Goal: Find specific page/section: Find specific page/section

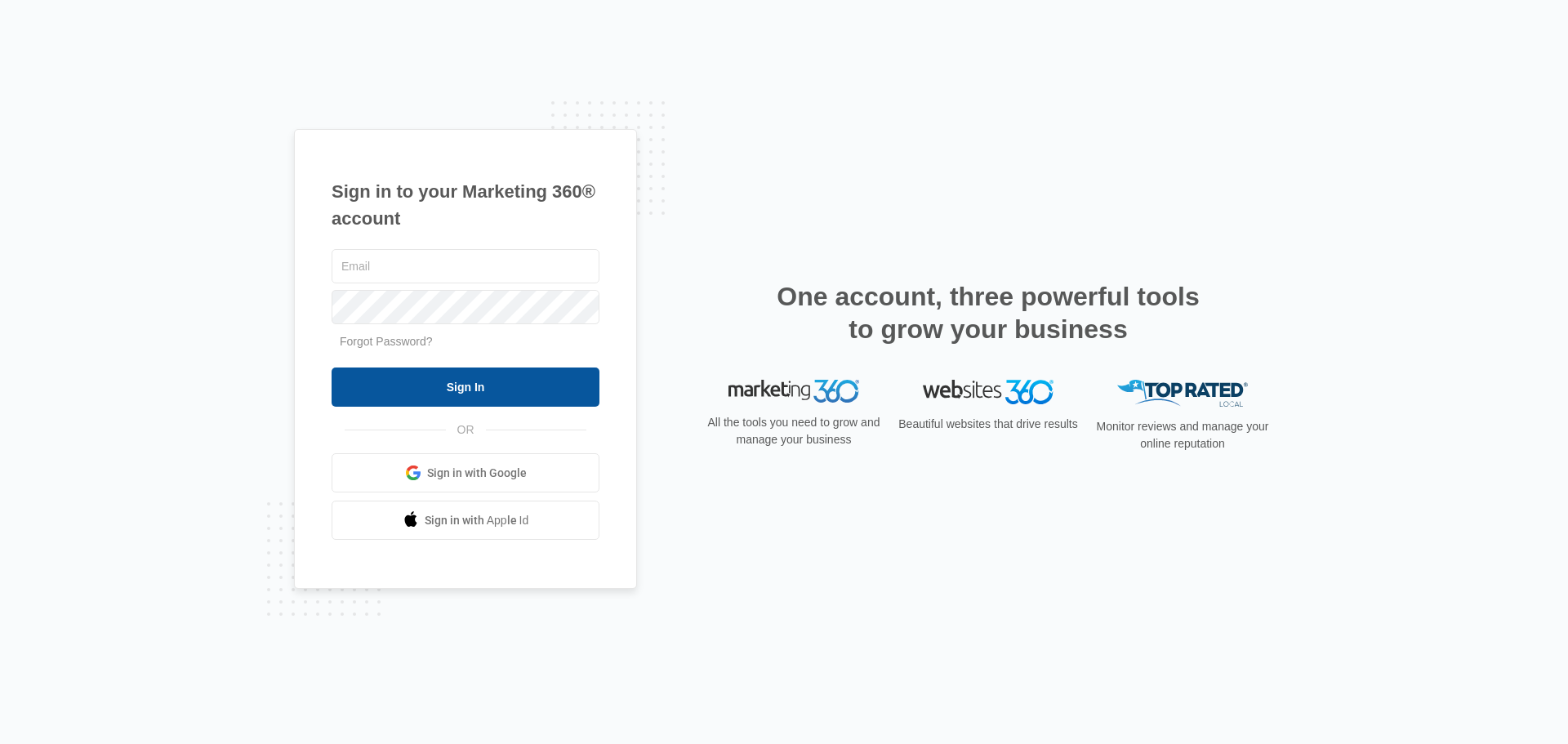
type input "[EMAIL_ADDRESS][DOMAIN_NAME]"
click at [503, 385] on input "Sign In" at bounding box center [465, 387] width 268 height 40
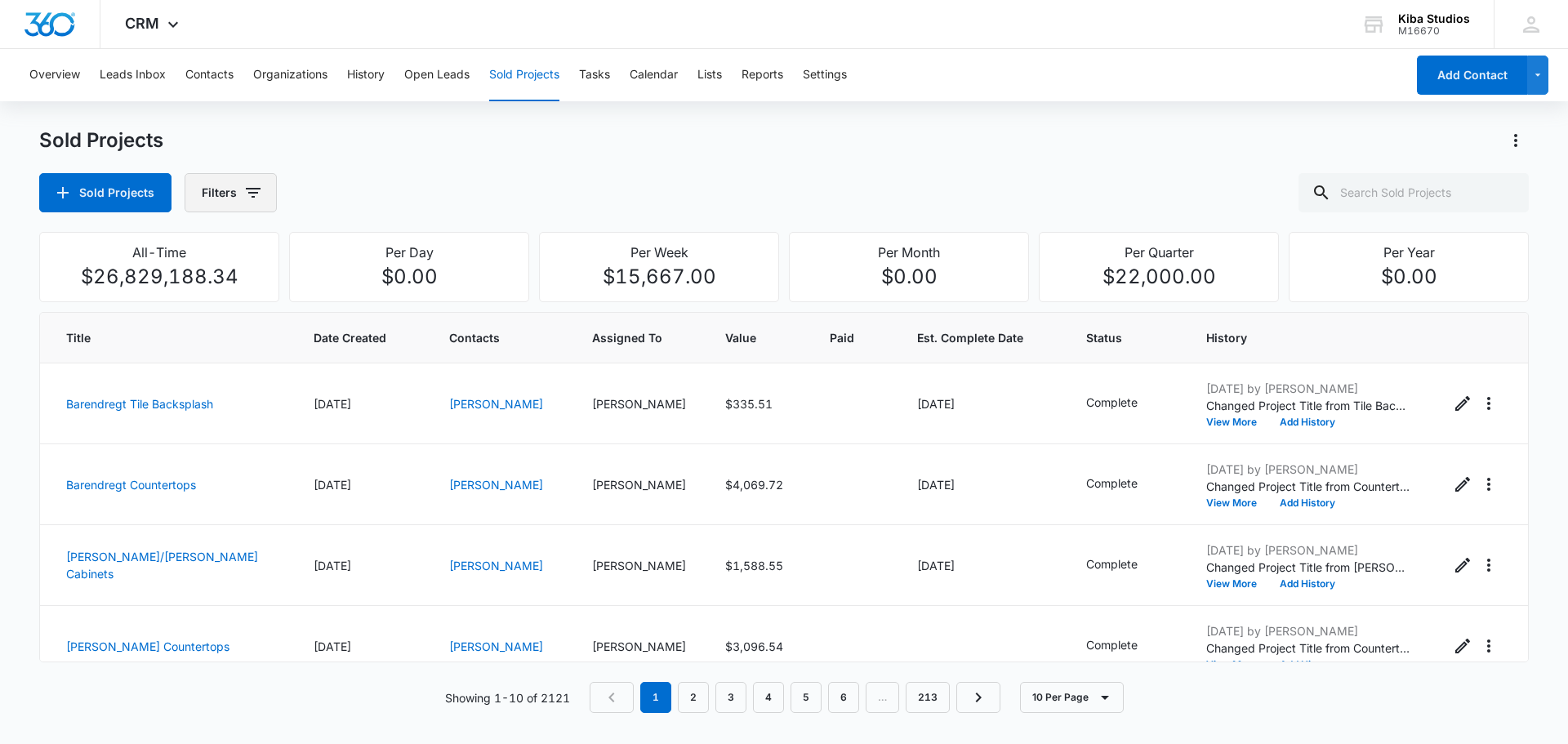
click at [231, 197] on button "Filters" at bounding box center [230, 193] width 92 height 40
click at [249, 301] on p "Assigned To" at bounding box center [236, 295] width 66 height 17
click at [390, 297] on div "Assigned By Assigned To Project Status" at bounding box center [296, 295] width 227 height 150
click at [378, 297] on icon "Show Assigned To filters" at bounding box center [377, 295] width 20 height 20
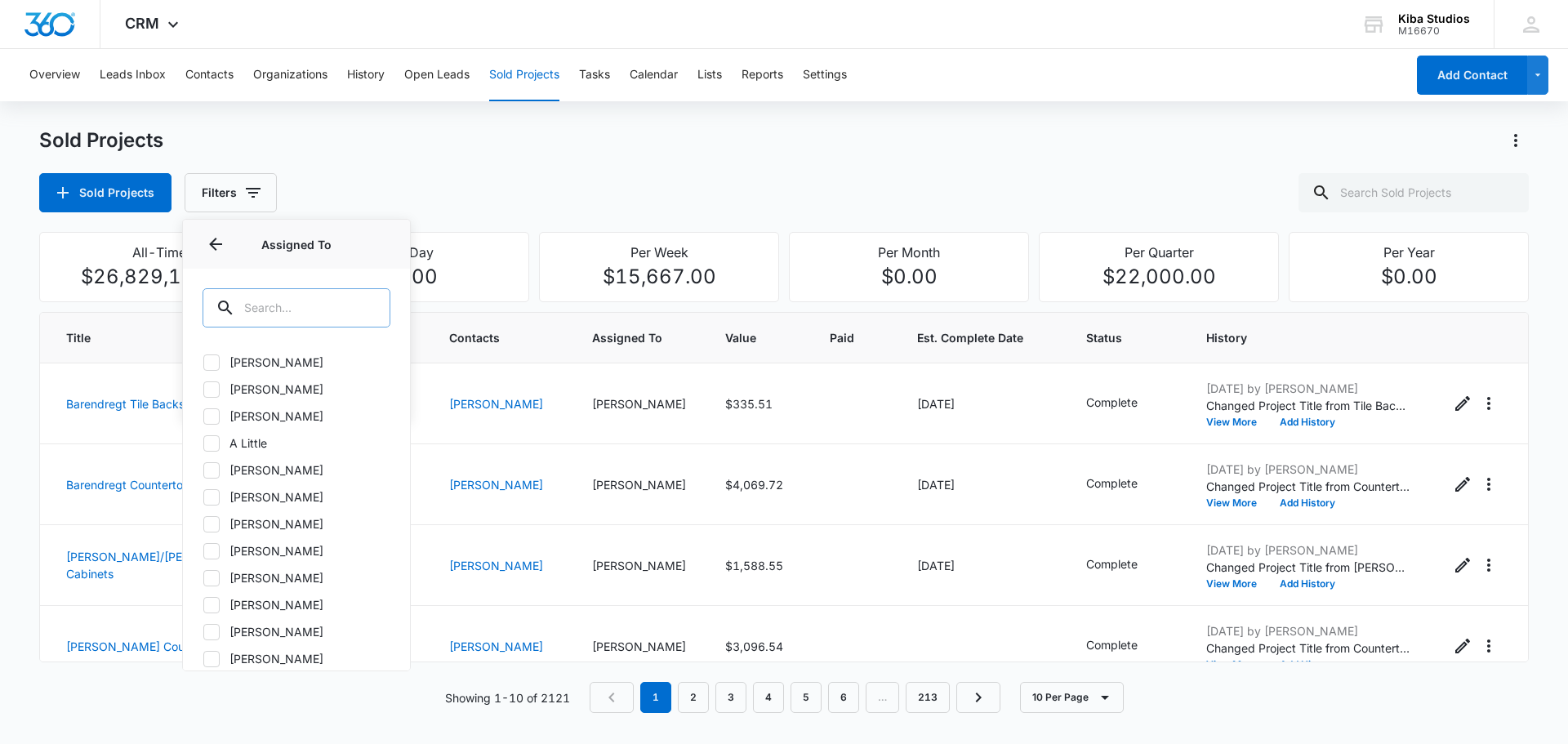
click at [325, 314] on input "text" at bounding box center [297, 308] width 188 height 40
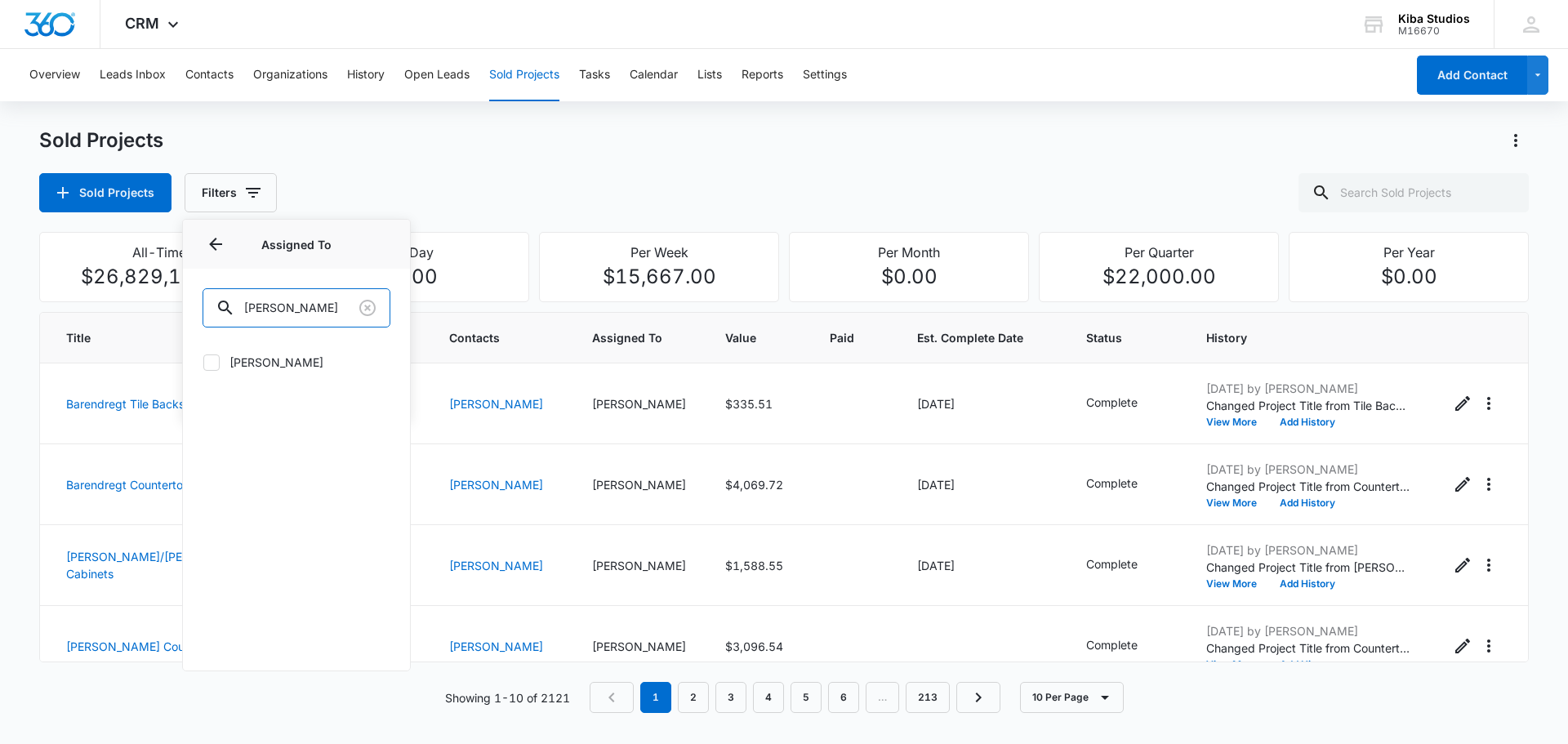
type input "stacy"
click at [207, 362] on icon at bounding box center [211, 362] width 15 height 15
click at [203, 362] on input "Stacy Honsinger" at bounding box center [203, 362] width 1 height 1
checkbox input "true"
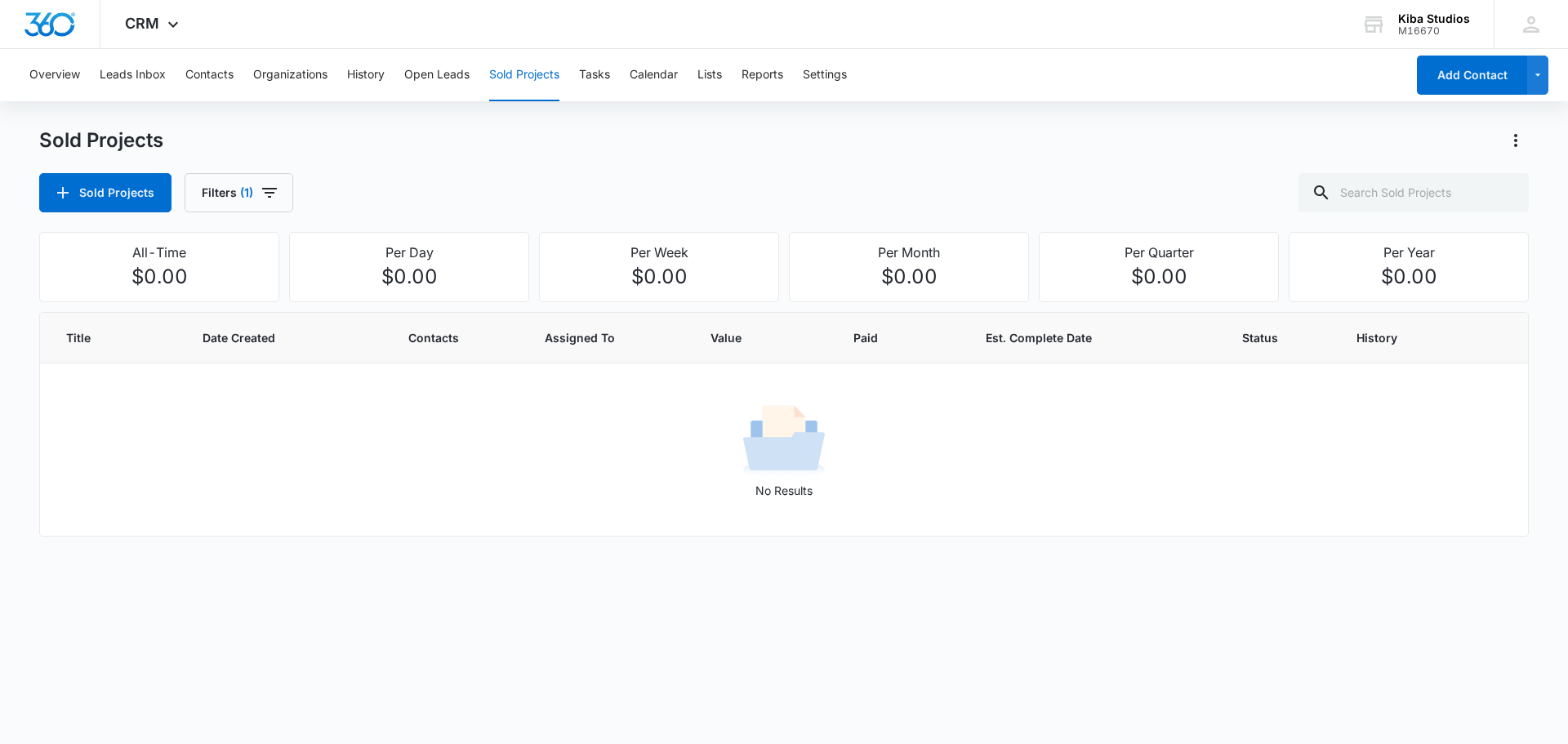
click at [449, 161] on div "Sold Projects Sold Projects Filters (1)" at bounding box center [784, 170] width 1490 height 85
click at [419, 72] on button "Open Leads" at bounding box center [437, 75] width 65 height 52
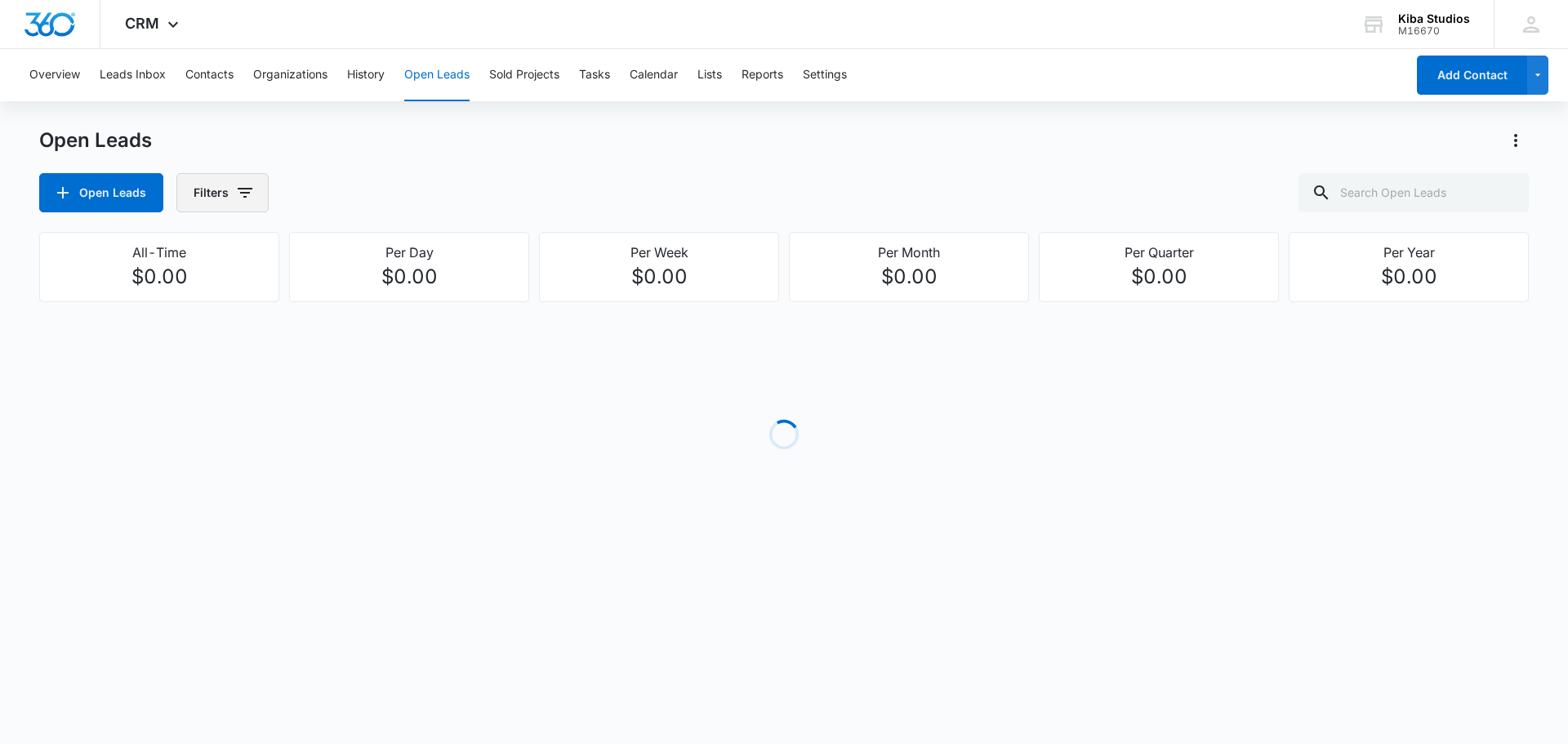
click at [232, 196] on button "Filters" at bounding box center [222, 193] width 92 height 40
click at [367, 297] on icon "Show Assigned To filters" at bounding box center [371, 295] width 20 height 20
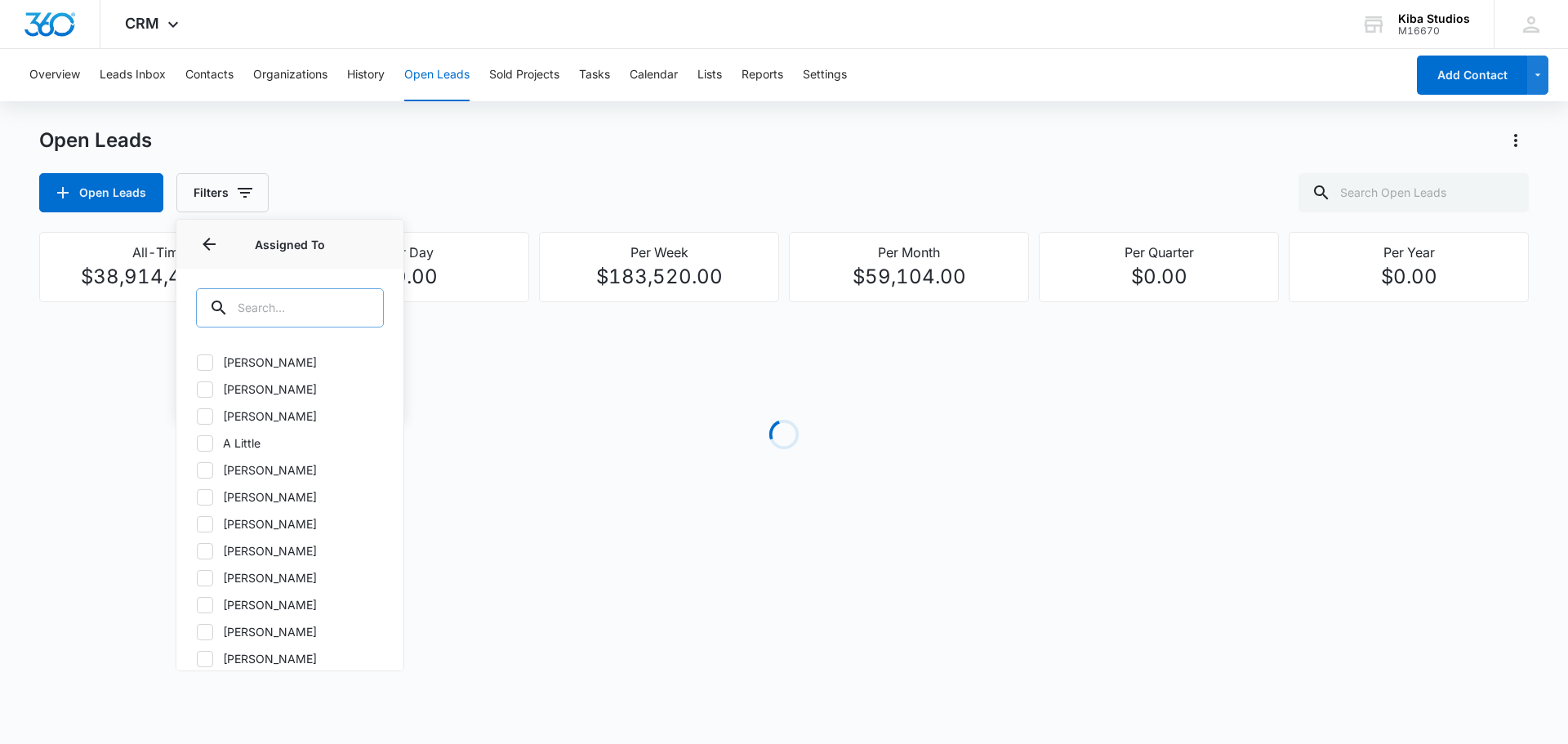
click at [322, 309] on input "text" at bounding box center [290, 308] width 188 height 40
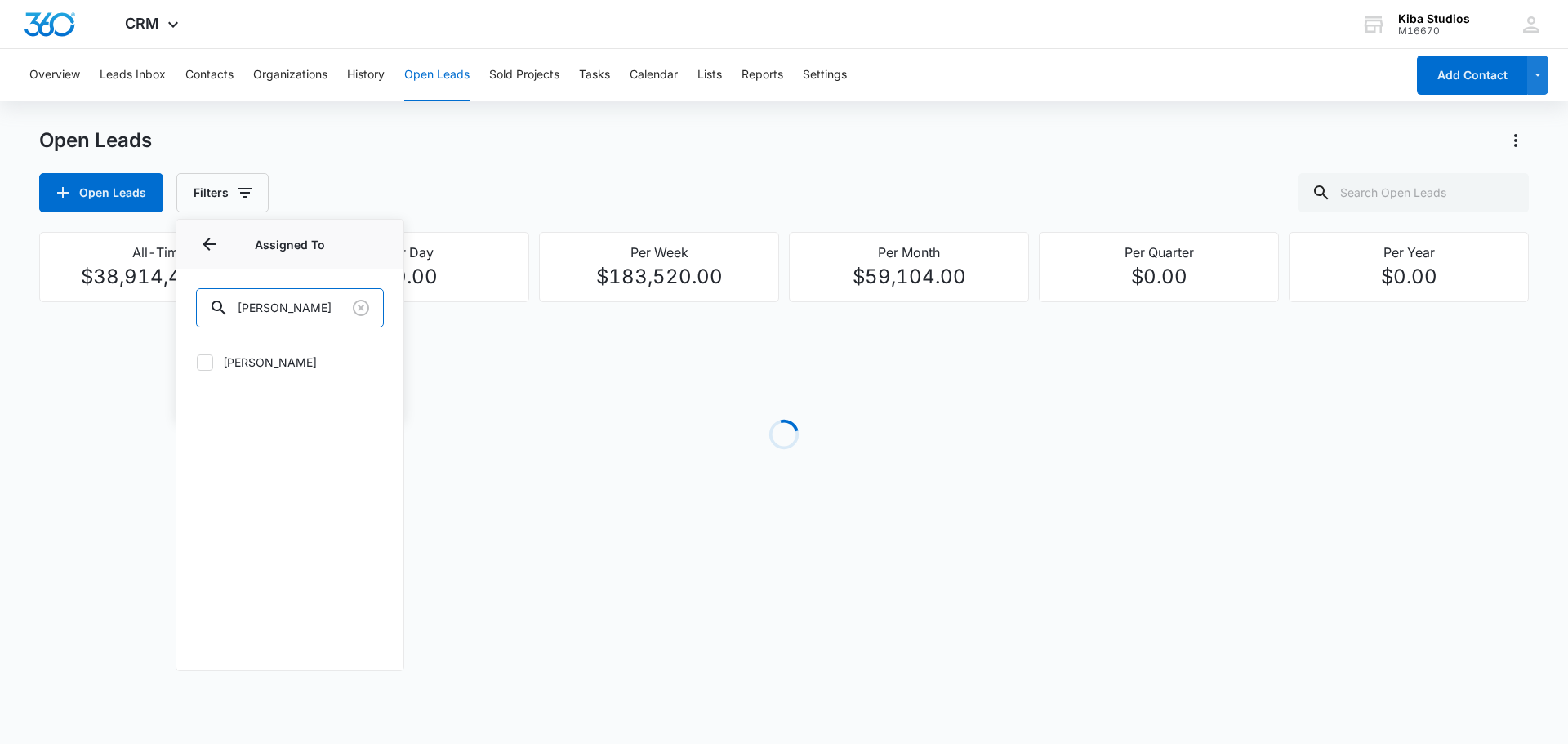
type input "stacy"
click at [202, 357] on icon at bounding box center [205, 362] width 15 height 15
click at [197, 362] on input "Stacy Honsinger" at bounding box center [196, 362] width 1 height 1
checkbox input "true"
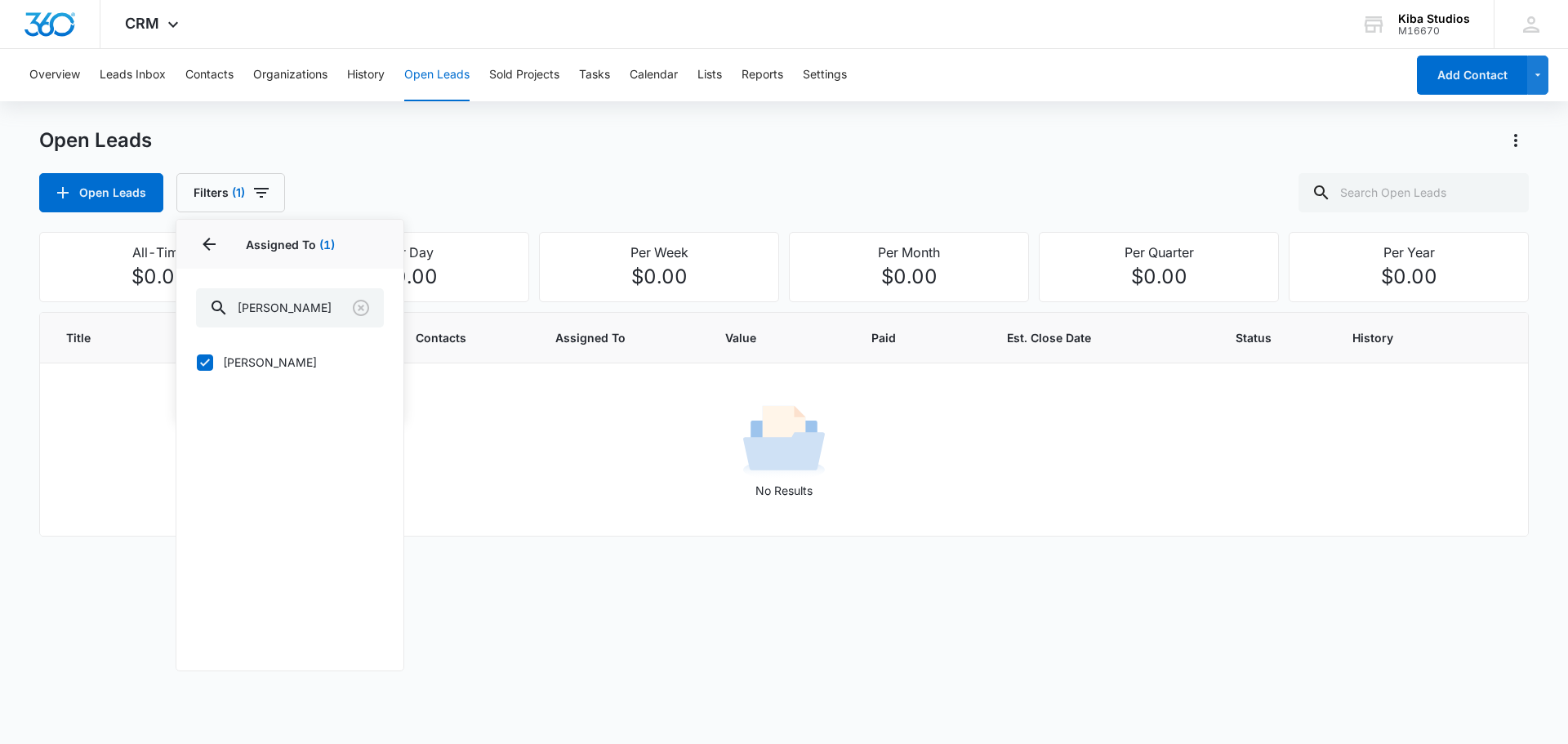
click at [499, 171] on div "Open Leads Open Leads Filters (1) Assigned By Assigned To 1 Assigned To (1) sta…" at bounding box center [784, 170] width 1490 height 85
